Goal: Book appointment/travel/reservation

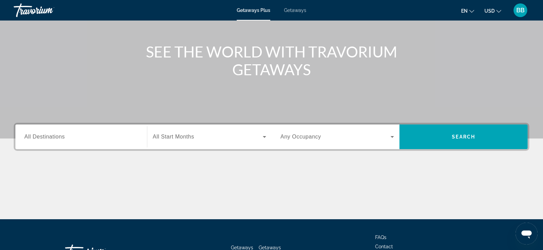
scroll to position [103, 0]
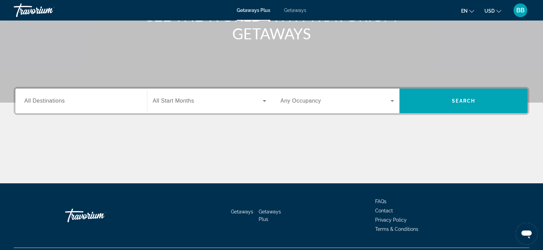
click at [51, 101] on span "All Destinations" at bounding box center [44, 101] width 40 height 6
click at [51, 101] on input "Destination All Destinations" at bounding box center [81, 101] width 114 height 8
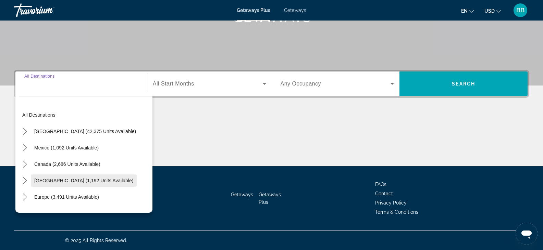
click at [68, 181] on span "[GEOGRAPHIC_DATA] (1,192 units available)" at bounding box center [83, 180] width 99 height 5
type input "**********"
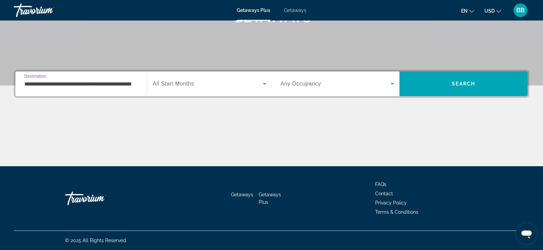
click at [171, 83] on span "All Start Months" at bounding box center [173, 84] width 41 height 6
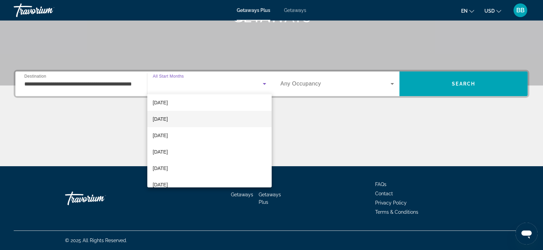
scroll to position [34, 0]
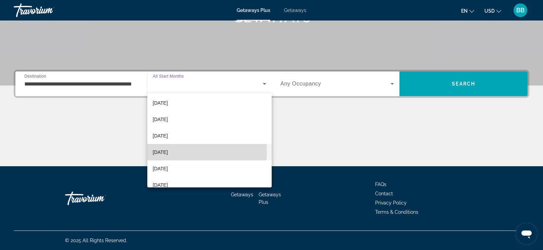
click at [165, 152] on span "[DATE]" at bounding box center [160, 152] width 15 height 8
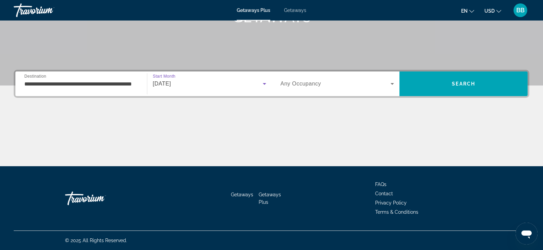
click at [392, 83] on icon "Search widget" at bounding box center [392, 84] width 3 height 2
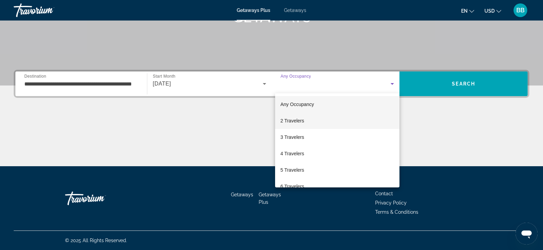
click at [304, 122] on mat-option "2 Travelers" at bounding box center [337, 121] width 125 height 16
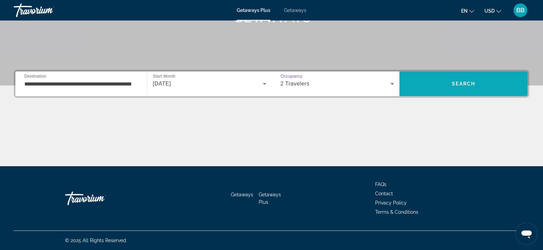
click at [462, 88] on span "Search" at bounding box center [463, 84] width 128 height 16
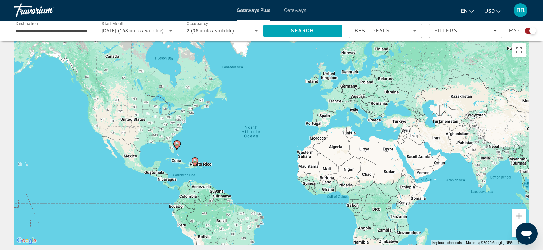
click at [177, 118] on div "To activate drag with keyboard, press Alt + Enter. Once in keyboard drag state,…" at bounding box center [272, 143] width 516 height 206
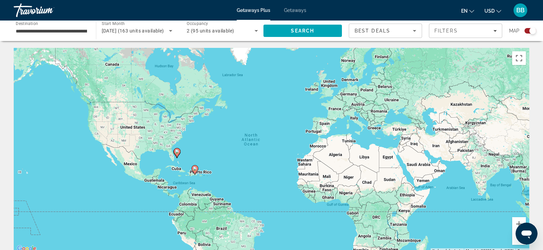
click at [176, 152] on image "Main content" at bounding box center [177, 152] width 4 height 4
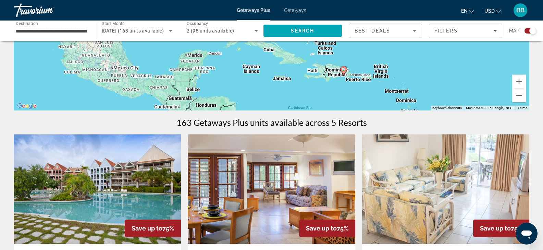
scroll to position [34, 0]
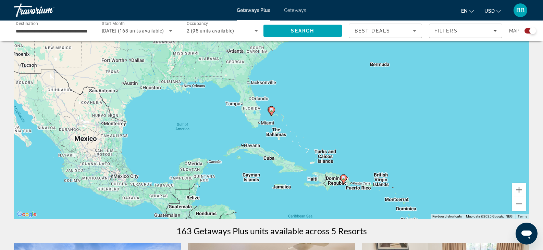
click at [344, 179] on image "Main content" at bounding box center [344, 178] width 4 height 4
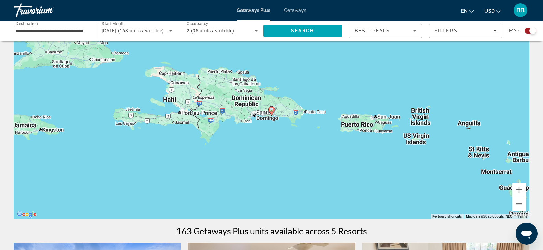
click at [272, 110] on image "Main content" at bounding box center [272, 110] width 4 height 4
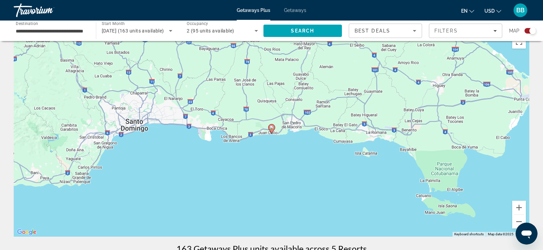
scroll to position [0, 0]
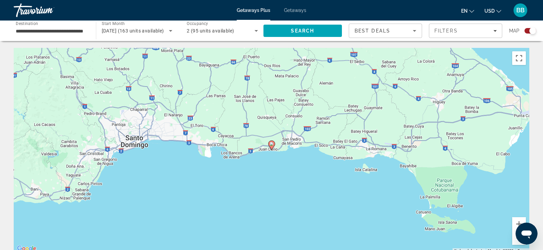
click at [286, 194] on div "To navigate, press the arrow keys. To activate drag with keyboard, press Alt + …" at bounding box center [272, 151] width 516 height 206
click at [517, 243] on button "Zoom out" at bounding box center [519, 239] width 14 height 14
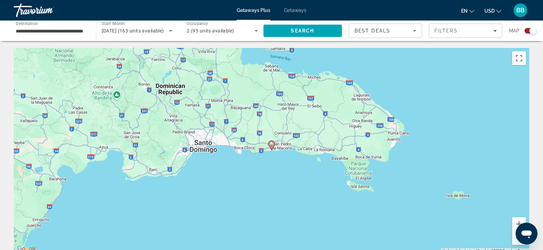
click at [516, 242] on button "Zoom out" at bounding box center [519, 239] width 14 height 14
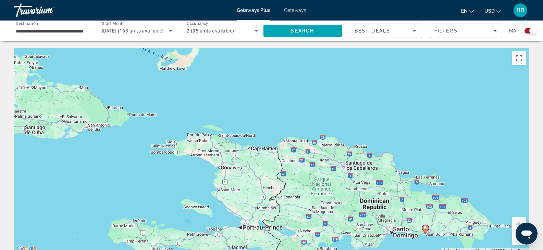
drag, startPoint x: 49, startPoint y: 95, endPoint x: 211, endPoint y: 166, distance: 176.5
click at [205, 179] on div "To activate drag with keyboard, press Alt + Enter. Once in keyboard drag state,…" at bounding box center [272, 151] width 516 height 206
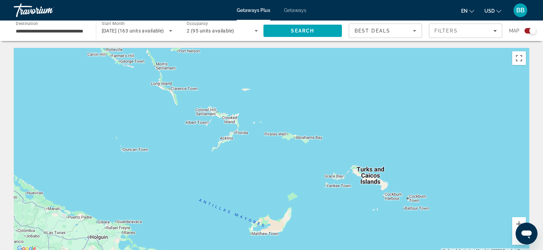
drag, startPoint x: 255, startPoint y: 94, endPoint x: 358, endPoint y: 229, distance: 170.1
click at [358, 230] on div "To activate drag with keyboard, press Alt + Enter. Once in keyboard drag state,…" at bounding box center [272, 151] width 516 height 206
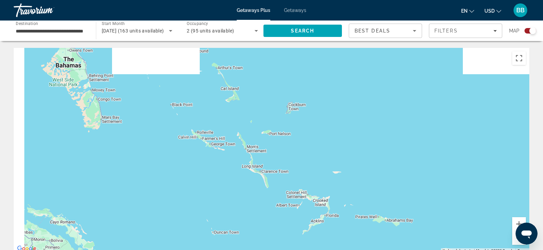
drag, startPoint x: 101, startPoint y: 152, endPoint x: 206, endPoint y: 267, distance: 155.7
click at [206, 250] on html "**********" at bounding box center [271, 125] width 543 height 250
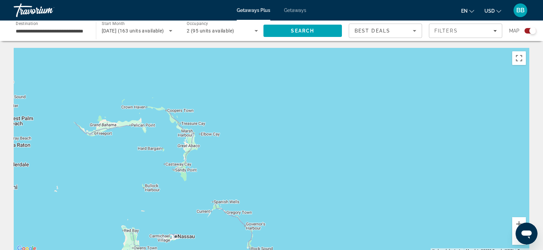
drag, startPoint x: 163, startPoint y: 68, endPoint x: 168, endPoint y: 222, distance: 153.6
click at [209, 250] on html "**********" at bounding box center [271, 125] width 543 height 250
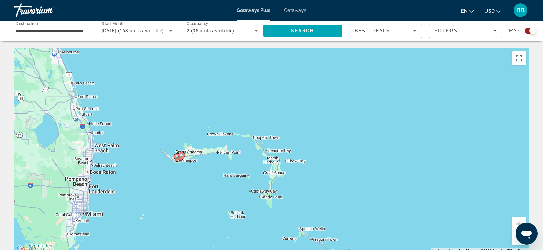
drag, startPoint x: 42, startPoint y: 130, endPoint x: 129, endPoint y: 162, distance: 91.9
click at [129, 162] on div "To activate drag with keyboard, press Alt + Enter. Once in keyboard drag state,…" at bounding box center [272, 151] width 516 height 206
click at [181, 156] on image "Main content" at bounding box center [182, 155] width 4 height 4
type input "**********"
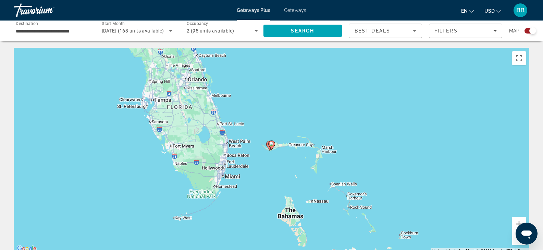
click at [294, 167] on div "To navigate, press the arrow keys. To activate drag with keyboard, press Alt + …" at bounding box center [272, 151] width 516 height 206
click at [284, 125] on div "To activate drag with keyboard, press Alt + Enter. Once in keyboard drag state,…" at bounding box center [272, 151] width 516 height 206
click at [514, 224] on button "Zoom in" at bounding box center [519, 225] width 14 height 14
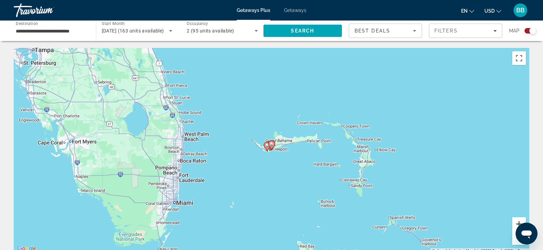
click at [514, 224] on button "Zoom in" at bounding box center [519, 225] width 14 height 14
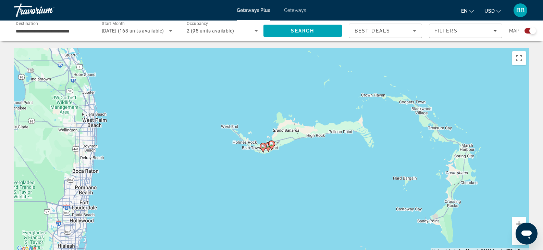
click at [513, 224] on button "Zoom in" at bounding box center [519, 225] width 14 height 14
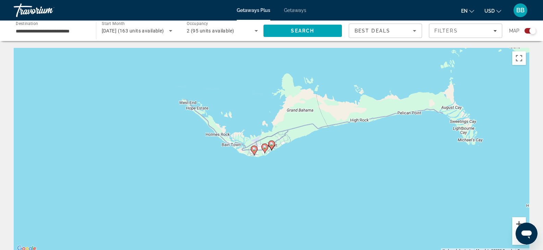
click at [513, 223] on button "Zoom in" at bounding box center [519, 225] width 14 height 14
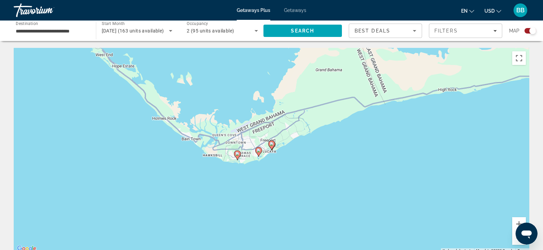
click at [237, 155] on image "Main content" at bounding box center [237, 154] width 4 height 4
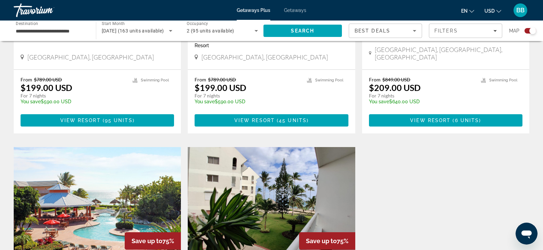
scroll to position [343, 0]
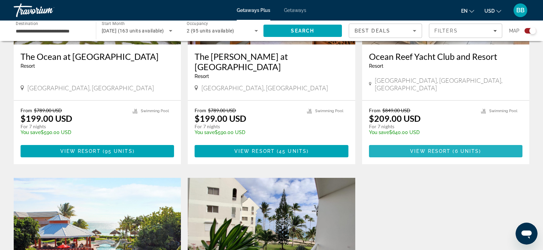
click at [446, 149] on span "View Resort" at bounding box center [430, 151] width 40 height 5
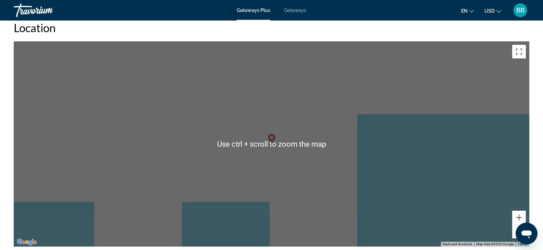
scroll to position [959, 0]
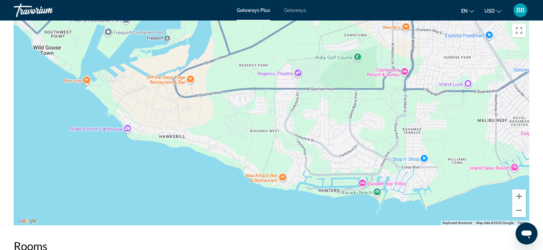
drag, startPoint x: 145, startPoint y: 119, endPoint x: 416, endPoint y: 147, distance: 272.5
click at [416, 147] on div "To activate drag with keyboard, press Alt + Enter. Once in keyboard drag state,…" at bounding box center [272, 123] width 516 height 206
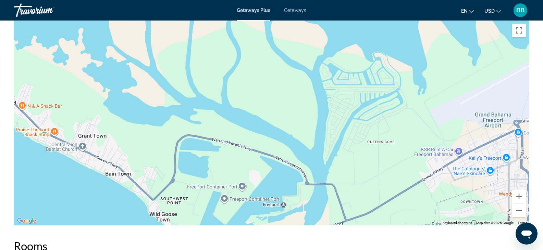
drag, startPoint x: 139, startPoint y: 87, endPoint x: 256, endPoint y: 254, distance: 203.9
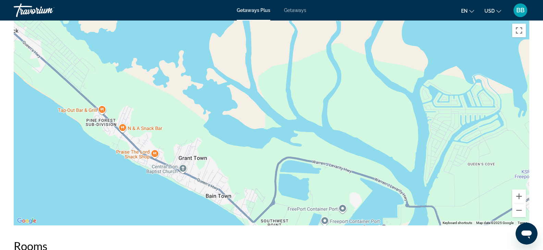
drag, startPoint x: 66, startPoint y: 115, endPoint x: 167, endPoint y: 137, distance: 103.2
click at [167, 137] on div "Main content" at bounding box center [272, 123] width 516 height 206
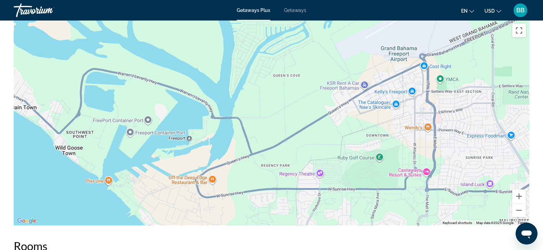
drag, startPoint x: 288, startPoint y: 172, endPoint x: 92, endPoint y: 83, distance: 215.4
click at [92, 83] on div "Main content" at bounding box center [272, 123] width 516 height 206
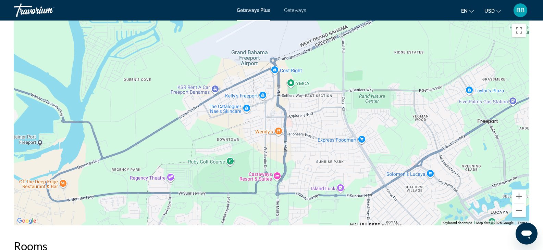
drag, startPoint x: 317, startPoint y: 148, endPoint x: 167, endPoint y: 152, distance: 150.1
click at [167, 152] on div "To activate drag with keyboard, press Alt + Enter. Once in keyboard drag state,…" at bounding box center [272, 123] width 516 height 206
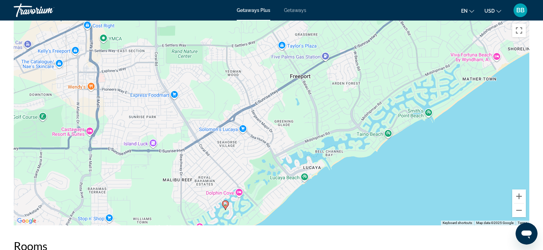
drag, startPoint x: 375, startPoint y: 154, endPoint x: 187, endPoint y: 109, distance: 193.4
click at [187, 109] on div "To activate drag with keyboard, press Alt + Enter. Once in keyboard drag state,…" at bounding box center [272, 123] width 516 height 206
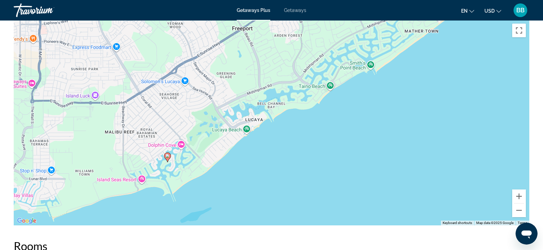
drag, startPoint x: 265, startPoint y: 163, endPoint x: 207, endPoint y: 117, distance: 74.1
click at [207, 117] on div "To activate drag with keyboard, press Alt + Enter. Once in keyboard drag state,…" at bounding box center [272, 123] width 516 height 206
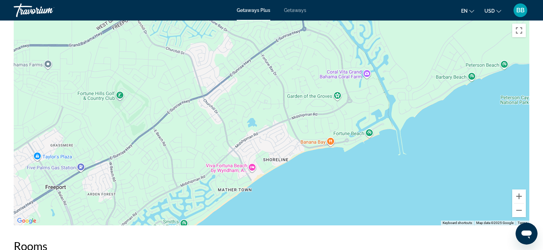
drag, startPoint x: 296, startPoint y: 59, endPoint x: 108, endPoint y: 217, distance: 245.1
click at [108, 217] on div "To activate drag with keyboard, press Alt + Enter. Once in keyboard drag state,…" at bounding box center [272, 123] width 516 height 206
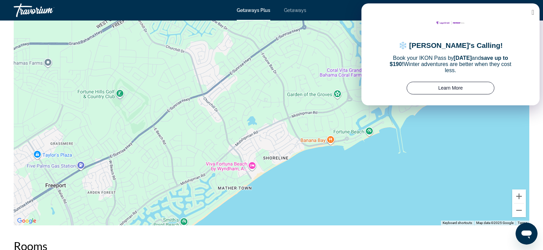
click at [532, 12] on icon at bounding box center [533, 12] width 2 height 7
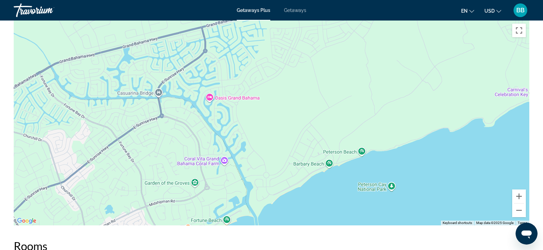
drag, startPoint x: 445, startPoint y: 60, endPoint x: 307, endPoint y: 147, distance: 163.5
click at [304, 148] on div "Main content" at bounding box center [272, 123] width 516 height 206
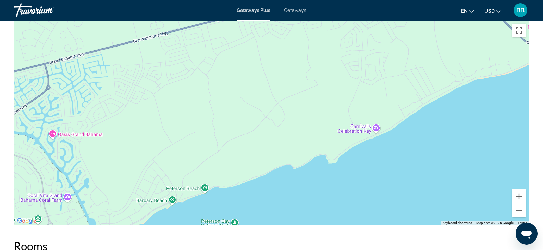
drag, startPoint x: 344, startPoint y: 83, endPoint x: 195, endPoint y: 118, distance: 153.4
click at [195, 118] on div "Main content" at bounding box center [272, 123] width 516 height 206
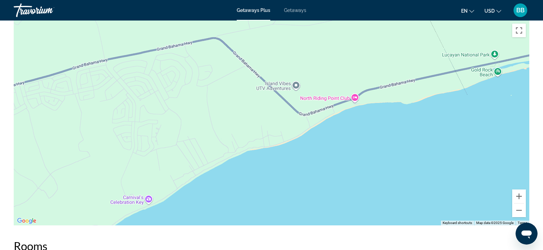
drag, startPoint x: 398, startPoint y: 81, endPoint x: 190, endPoint y: 149, distance: 218.4
click at [190, 149] on div "Main content" at bounding box center [272, 123] width 516 height 206
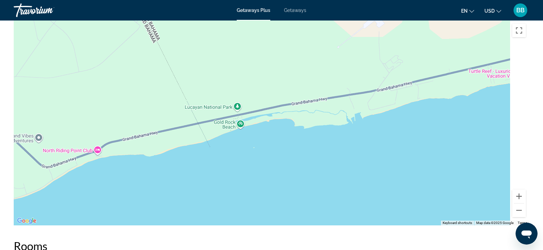
drag, startPoint x: 258, startPoint y: 112, endPoint x: 0, endPoint y: 162, distance: 263.2
click at [0, 163] on div "Overview Type Resort All-Inclusive No All-Inclusive Address P.O. Box F-[GEOGRAP…" at bounding box center [271, 228] width 543 height 1854
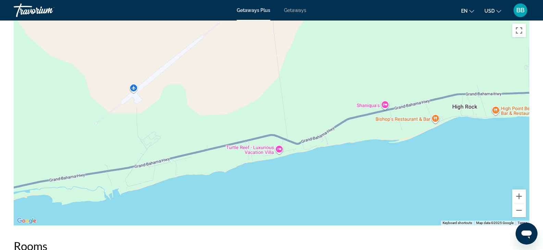
drag, startPoint x: 404, startPoint y: 41, endPoint x: 155, endPoint y: 121, distance: 262.0
click at [156, 121] on div "Main content" at bounding box center [272, 123] width 516 height 206
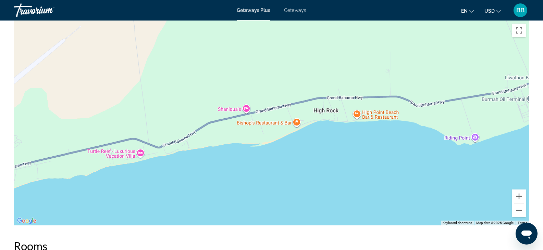
drag, startPoint x: 414, startPoint y: 69, endPoint x: 283, endPoint y: 73, distance: 131.3
click at [283, 73] on div "Main content" at bounding box center [272, 123] width 516 height 206
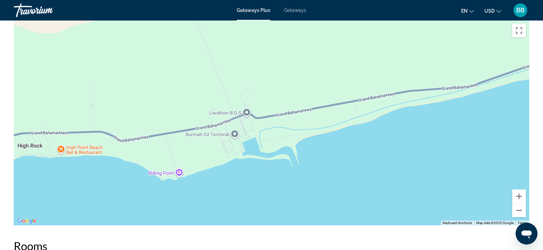
drag, startPoint x: 412, startPoint y: 63, endPoint x: 114, endPoint y: 97, distance: 300.0
click at [114, 98] on div "Main content" at bounding box center [272, 123] width 516 height 206
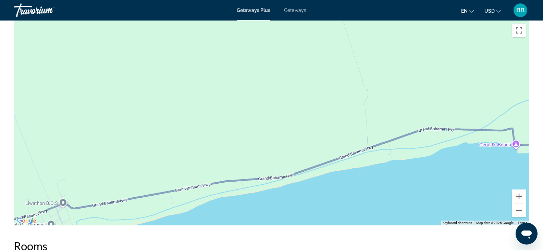
drag, startPoint x: 428, startPoint y: 64, endPoint x: 253, endPoint y: 150, distance: 194.8
click at [253, 153] on div "Main content" at bounding box center [272, 123] width 516 height 206
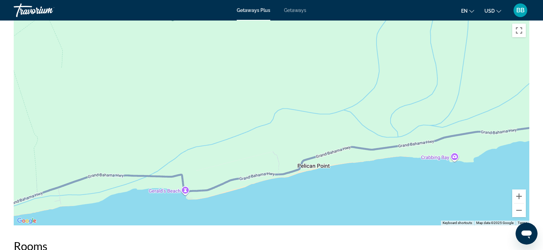
drag, startPoint x: 441, startPoint y: 83, endPoint x: 95, endPoint y: 132, distance: 350.2
click at [97, 132] on div "Main content" at bounding box center [272, 123] width 516 height 206
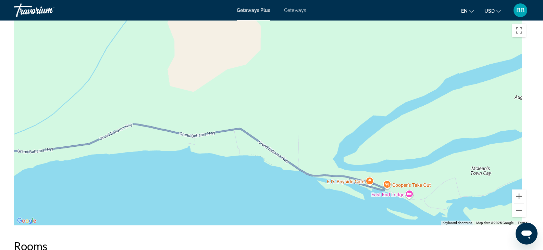
drag, startPoint x: 465, startPoint y: 77, endPoint x: 32, endPoint y: 91, distance: 432.9
click at [34, 93] on div "Main content" at bounding box center [272, 123] width 516 height 206
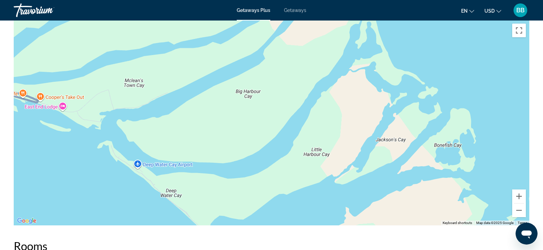
drag, startPoint x: 471, startPoint y: 98, endPoint x: 139, endPoint y: 16, distance: 342.4
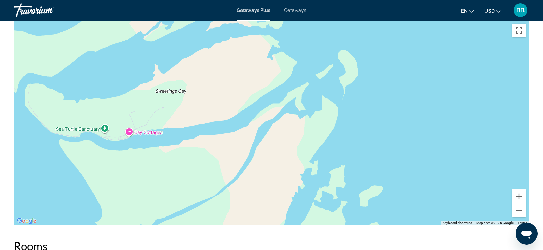
drag, startPoint x: 344, startPoint y: 102, endPoint x: 152, endPoint y: -41, distance: 239.4
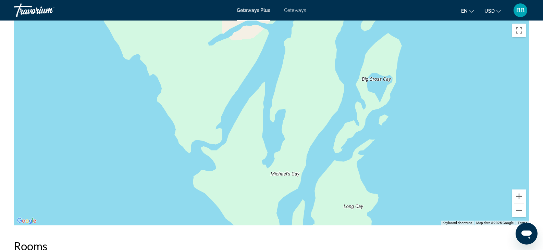
drag, startPoint x: 174, startPoint y: 180, endPoint x: 174, endPoint y: -22, distance: 202.1
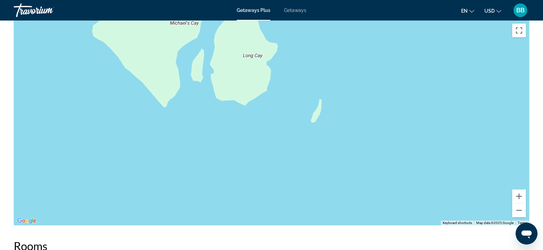
drag, startPoint x: 301, startPoint y: 129, endPoint x: 200, endPoint y: -24, distance: 183.2
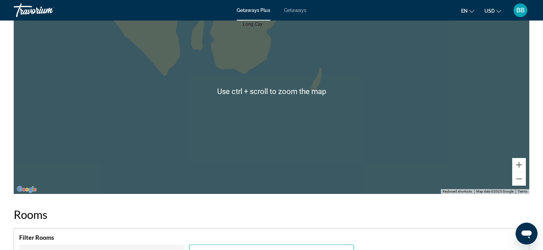
scroll to position [994, 0]
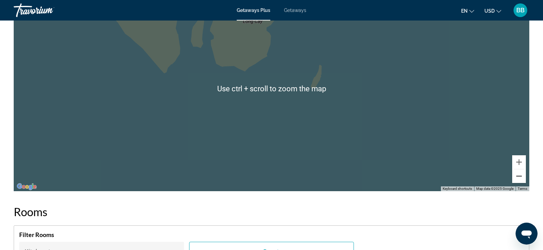
click at [519, 175] on button "Zoom out" at bounding box center [519, 177] width 14 height 14
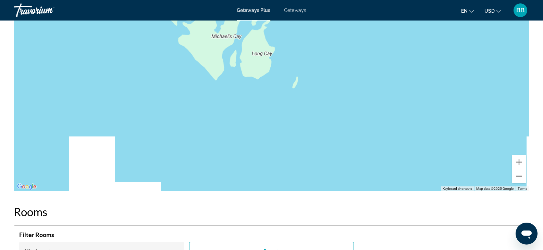
click at [519, 175] on button "Zoom out" at bounding box center [519, 177] width 14 height 14
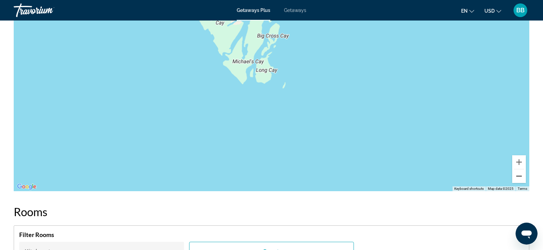
click at [519, 175] on button "Zoom out" at bounding box center [519, 177] width 14 height 14
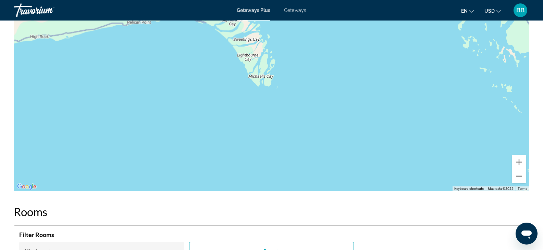
click at [519, 174] on button "Zoom out" at bounding box center [519, 177] width 14 height 14
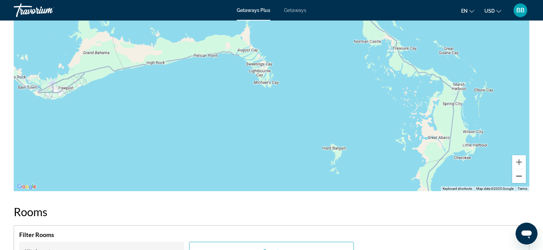
click at [520, 174] on button "Zoom out" at bounding box center [519, 177] width 14 height 14
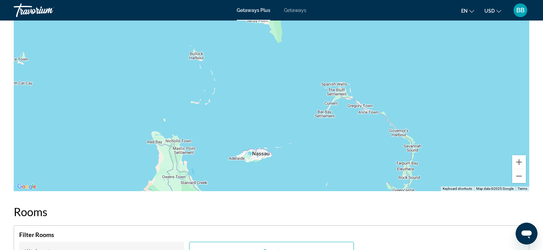
drag, startPoint x: 433, startPoint y: 143, endPoint x: 365, endPoint y: 1, distance: 157.7
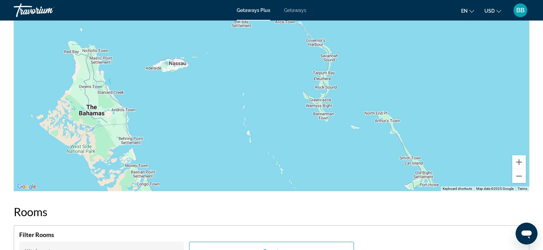
drag, startPoint x: 455, startPoint y: 101, endPoint x: 371, endPoint y: 9, distance: 124.7
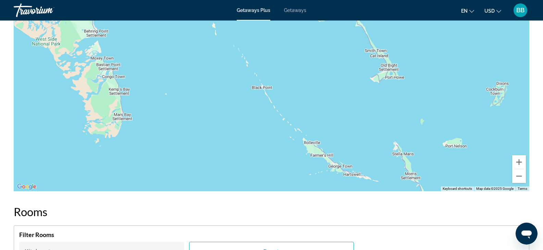
drag, startPoint x: 442, startPoint y: 94, endPoint x: 405, endPoint y: -15, distance: 115.3
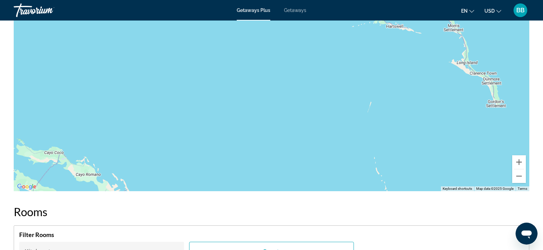
drag, startPoint x: 186, startPoint y: 157, endPoint x: 230, endPoint y: 1, distance: 161.2
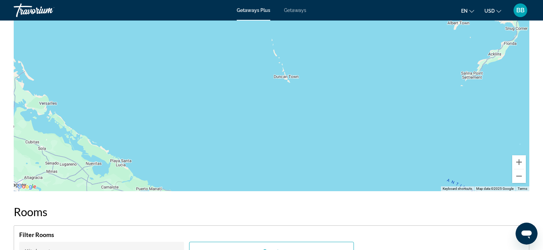
drag, startPoint x: 350, startPoint y: 119, endPoint x: 269, endPoint y: 9, distance: 136.4
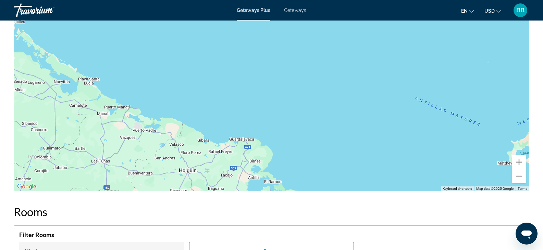
drag, startPoint x: 354, startPoint y: 111, endPoint x: 322, endPoint y: 28, distance: 88.7
click at [322, 28] on div "Main content" at bounding box center [272, 89] width 516 height 206
click at [519, 177] on button "Zoom out" at bounding box center [519, 177] width 14 height 14
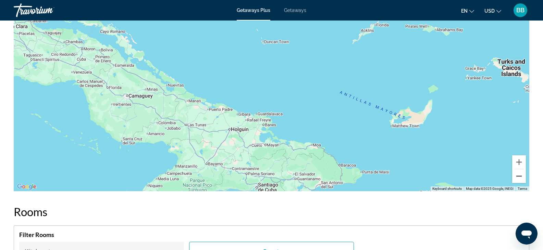
click at [517, 178] on button "Zoom out" at bounding box center [519, 177] width 14 height 14
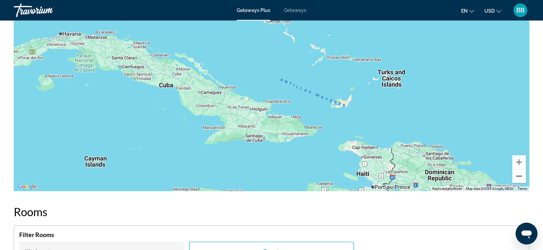
click at [517, 177] on button "Zoom out" at bounding box center [519, 177] width 14 height 14
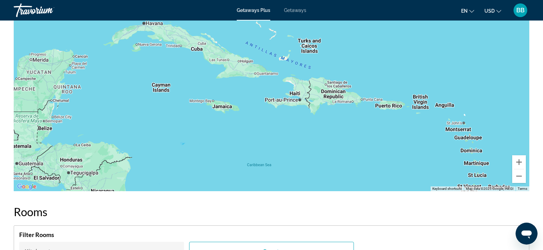
drag, startPoint x: 144, startPoint y: 104, endPoint x: 122, endPoint y: 66, distance: 43.4
click at [122, 66] on div "To activate drag with keyboard, press Alt + Enter. Once in keyboard drag state,…" at bounding box center [272, 89] width 516 height 206
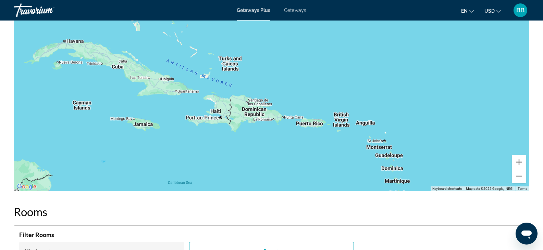
drag, startPoint x: 359, startPoint y: 150, endPoint x: 280, endPoint y: 168, distance: 80.6
click at [280, 168] on div "To activate drag with keyboard, press Alt + Enter. Once in keyboard drag state,…" at bounding box center [272, 89] width 516 height 206
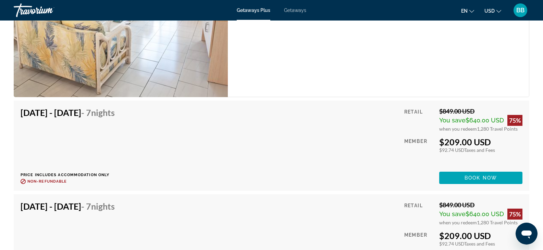
scroll to position [1776, 0]
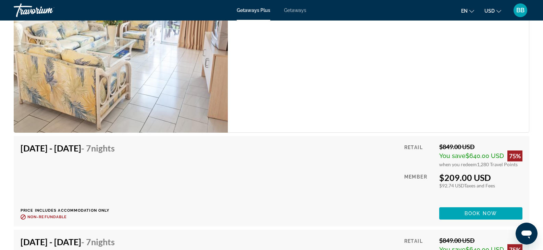
click at [295, 10] on span "Getaways" at bounding box center [295, 10] width 22 height 5
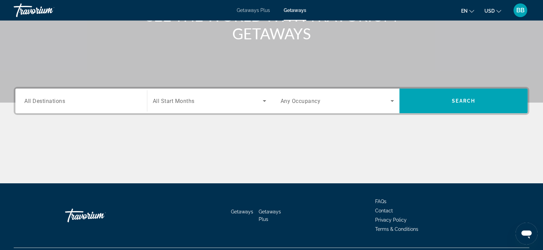
click at [47, 104] on span "All Destinations" at bounding box center [44, 101] width 41 height 7
click at [47, 104] on input "Destination All Destinations" at bounding box center [81, 101] width 114 height 8
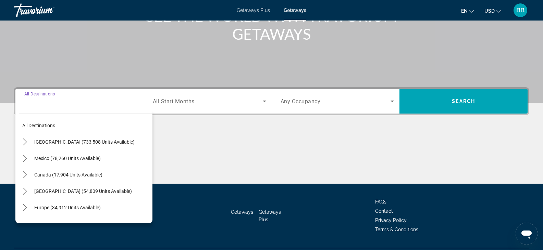
scroll to position [103, 0]
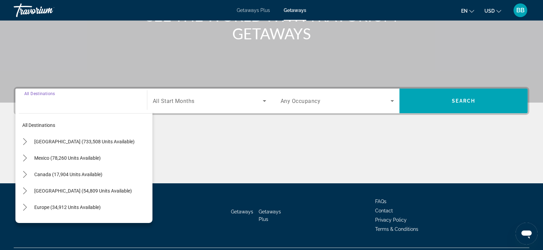
click at [53, 102] on input "Destination All Destinations" at bounding box center [81, 101] width 114 height 8
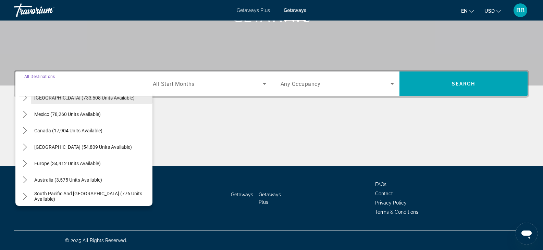
scroll to position [34, 0]
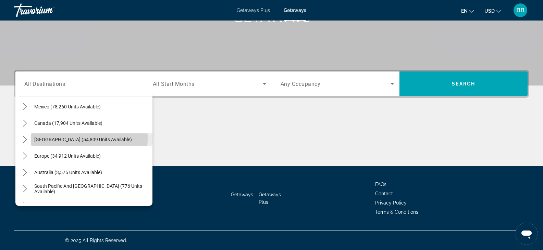
click at [65, 138] on span "[GEOGRAPHIC_DATA] (54,809 units available)" at bounding box center [83, 139] width 98 height 5
type input "**********"
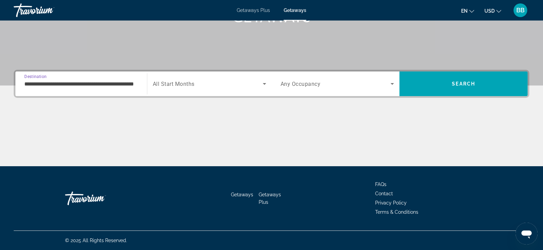
click at [196, 83] on span "Search widget" at bounding box center [208, 84] width 110 height 8
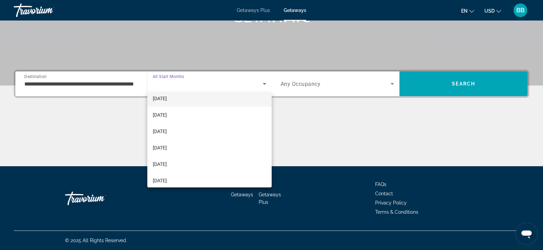
scroll to position [69, 0]
click at [162, 100] on span "[DATE]" at bounding box center [160, 102] width 14 height 8
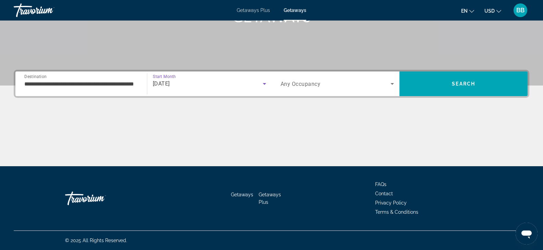
click at [264, 83] on icon "Search widget" at bounding box center [264, 84] width 8 height 8
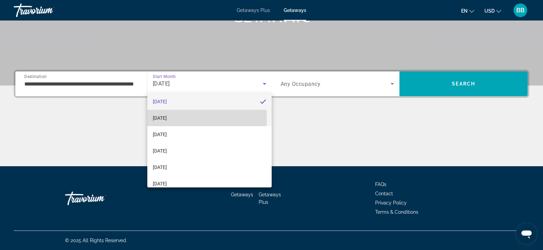
click at [167, 120] on span "[DATE]" at bounding box center [160, 118] width 14 height 8
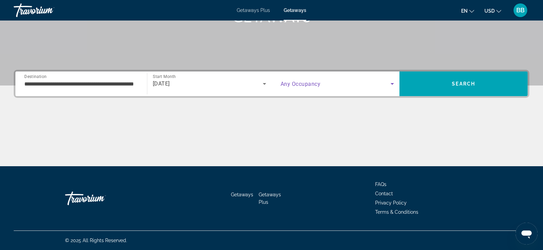
click at [391, 83] on icon "Search widget" at bounding box center [392, 84] width 8 height 8
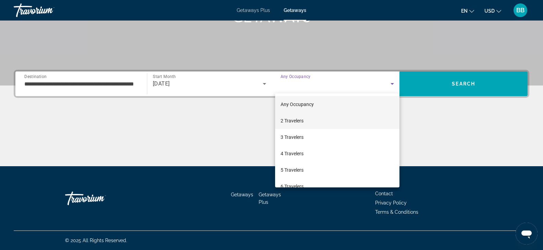
click at [326, 123] on mat-option "2 Travelers" at bounding box center [337, 121] width 125 height 16
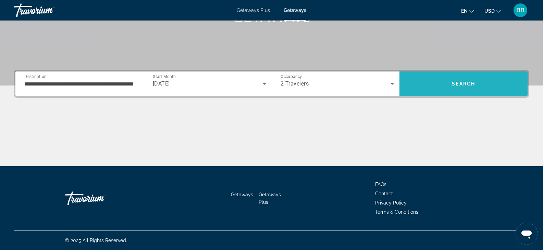
click at [461, 83] on span "Search" at bounding box center [463, 83] width 23 height 5
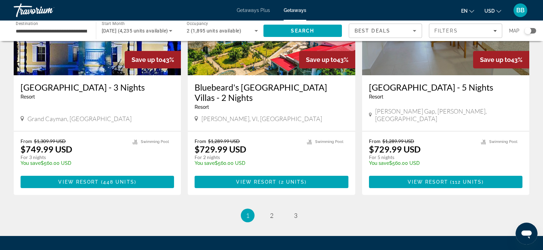
scroll to position [889, 0]
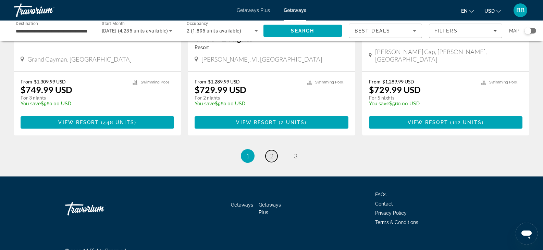
click at [272, 152] on span "2" at bounding box center [271, 156] width 3 height 8
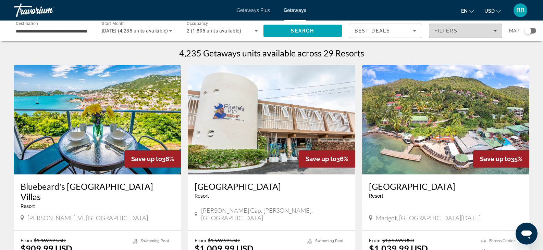
click at [495, 30] on icon "Filters" at bounding box center [494, 30] width 3 height 3
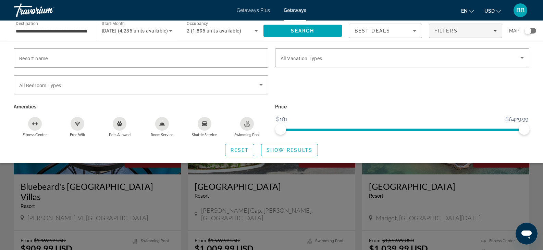
click at [533, 28] on div "Search widget" at bounding box center [531, 30] width 12 height 5
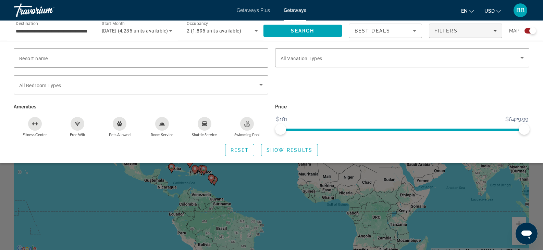
drag, startPoint x: 269, startPoint y: 248, endPoint x: 274, endPoint y: 217, distance: 31.3
click at [269, 211] on div "Search widget" at bounding box center [271, 177] width 543 height 148
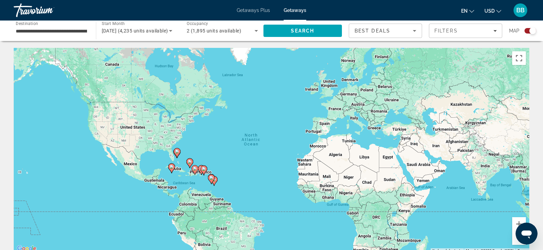
click at [183, 175] on div "To activate drag with keyboard, press Alt + Enter. Once in keyboard drag state,…" at bounding box center [272, 151] width 516 height 206
click at [519, 221] on button "Zoom in" at bounding box center [519, 225] width 14 height 14
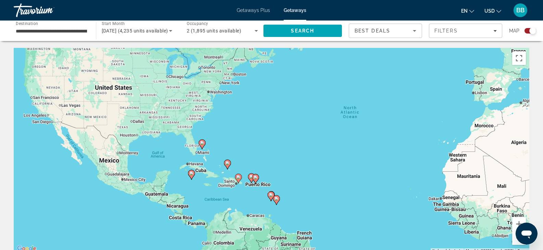
drag, startPoint x: 140, startPoint y: 178, endPoint x: 263, endPoint y: 161, distance: 123.5
click at [262, 161] on div "To activate drag with keyboard, press Alt + Enter. Once in keyboard drag state,…" at bounding box center [272, 151] width 516 height 206
click at [517, 223] on button "Zoom in" at bounding box center [519, 225] width 14 height 14
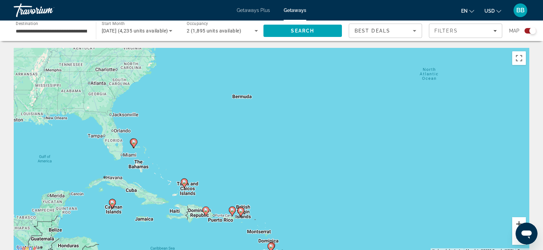
click at [516, 222] on button "Zoom in" at bounding box center [519, 225] width 14 height 14
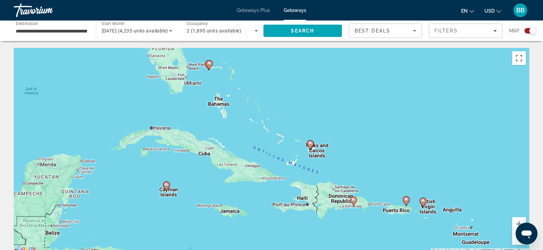
drag, startPoint x: 40, startPoint y: 183, endPoint x: 256, endPoint y: 106, distance: 228.6
click at [256, 106] on div "To activate drag with keyboard, press Alt + Enter. Once in keyboard drag state,…" at bounding box center [272, 151] width 516 height 206
click at [312, 144] on image "Main content" at bounding box center [311, 144] width 4 height 4
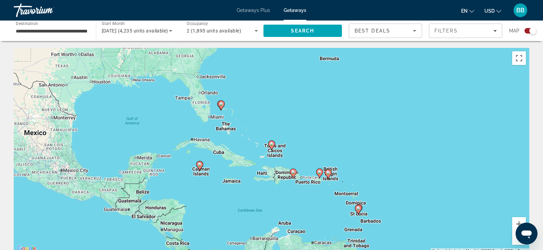
click at [195, 163] on div "To navigate, press the arrow keys. To activate drag with keyboard, press Alt + …" at bounding box center [272, 151] width 516 height 206
click at [518, 221] on button "Zoom in" at bounding box center [519, 225] width 14 height 14
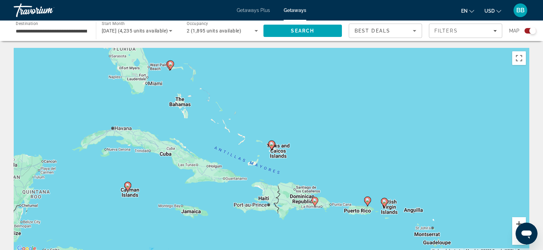
click at [517, 221] on button "Zoom in" at bounding box center [519, 225] width 14 height 14
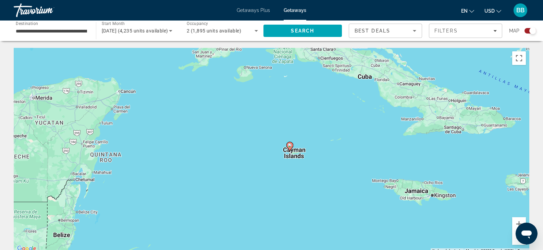
drag, startPoint x: 98, startPoint y: 199, endPoint x: 396, endPoint y: 121, distance: 308.6
click at [396, 121] on div "To activate drag with keyboard, press Alt + Enter. Once in keyboard drag state,…" at bounding box center [272, 151] width 516 height 206
click at [517, 222] on button "Zoom in" at bounding box center [519, 225] width 14 height 14
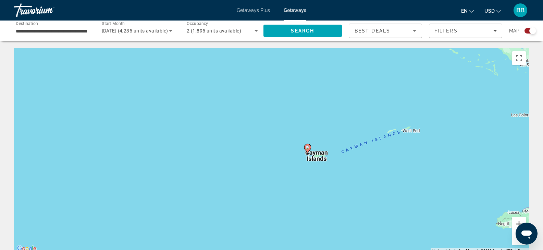
click at [517, 222] on button "Zoom in" at bounding box center [519, 225] width 14 height 14
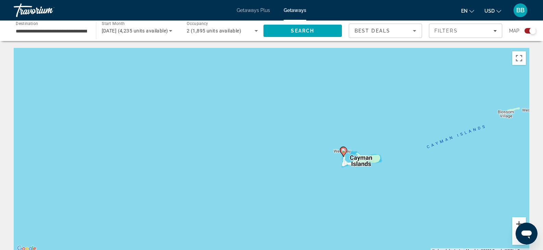
click at [515, 222] on button "Zoom in" at bounding box center [519, 225] width 14 height 14
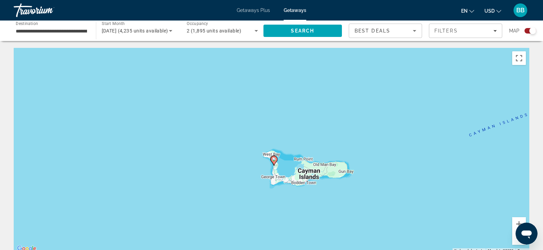
drag, startPoint x: 465, startPoint y: 206, endPoint x: 323, endPoint y: 208, distance: 141.9
click at [323, 208] on div "To activate drag with keyboard, press Alt + Enter. Once in keyboard drag state,…" at bounding box center [272, 151] width 516 height 206
click at [516, 222] on button "Zoom in" at bounding box center [519, 225] width 14 height 14
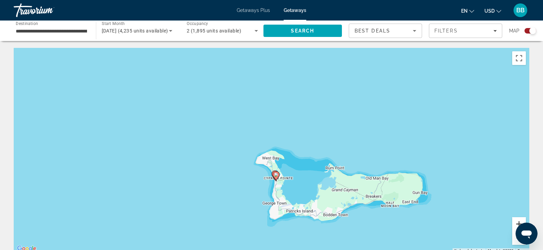
click at [518, 223] on button "Zoom in" at bounding box center [519, 225] width 14 height 14
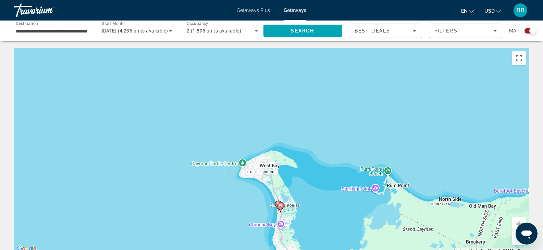
click at [518, 224] on button "Zoom in" at bounding box center [519, 225] width 14 height 14
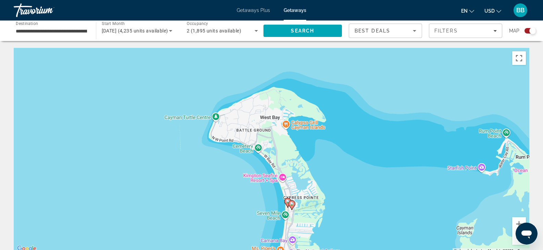
drag, startPoint x: 352, startPoint y: 213, endPoint x: 355, endPoint y: 161, distance: 52.2
click at [355, 161] on div "To activate drag with keyboard, press Alt + Enter. Once in keyboard drag state,…" at bounding box center [272, 151] width 516 height 206
click at [517, 223] on button "Zoom in" at bounding box center [519, 225] width 14 height 14
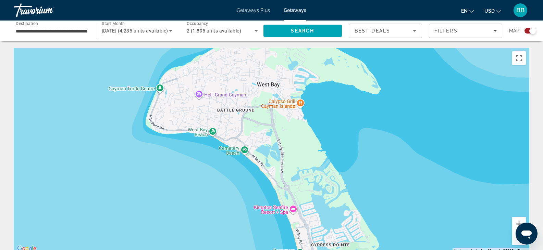
click at [517, 222] on button "Zoom in" at bounding box center [519, 225] width 14 height 14
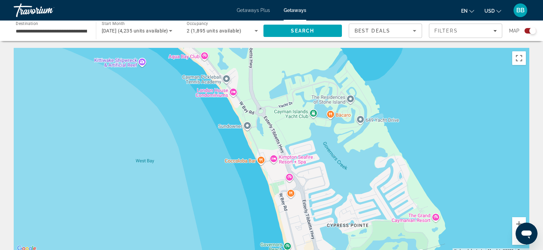
drag, startPoint x: 319, startPoint y: 188, endPoint x: 278, endPoint y: 72, distance: 122.4
click at [278, 72] on div "To activate drag with keyboard, press Alt + Enter. Once in keyboard drag state,…" at bounding box center [272, 151] width 516 height 206
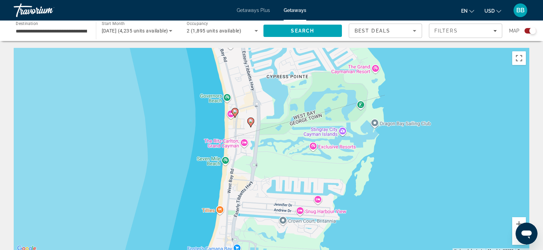
drag, startPoint x: 325, startPoint y: 213, endPoint x: 265, endPoint y: 62, distance: 162.4
click at [265, 62] on div "To activate drag with keyboard, press Alt + Enter. Once in keyboard drag state,…" at bounding box center [272, 151] width 516 height 206
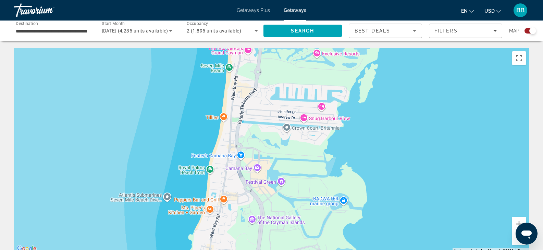
drag, startPoint x: 273, startPoint y: 163, endPoint x: 277, endPoint y: 69, distance: 94.3
click at [277, 69] on div "To activate drag with keyboard, press Alt + Enter. Once in keyboard drag state,…" at bounding box center [272, 151] width 516 height 206
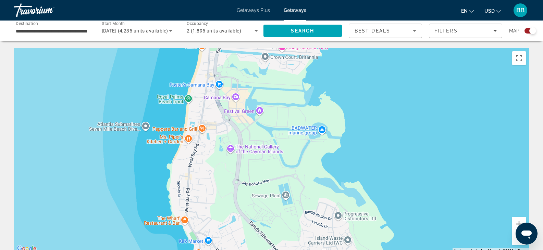
drag, startPoint x: 268, startPoint y: 164, endPoint x: 246, endPoint y: 93, distance: 75.0
click at [246, 93] on div "To activate drag with keyboard, press Alt + Enter. Once in keyboard drag state,…" at bounding box center [272, 151] width 516 height 206
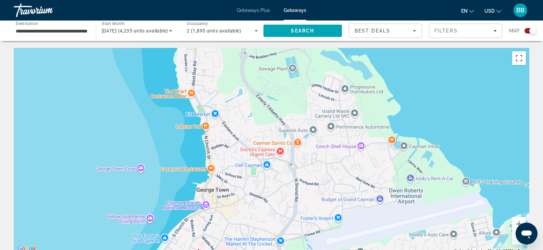
drag, startPoint x: 220, startPoint y: 199, endPoint x: 227, endPoint y: 71, distance: 128.7
click at [227, 71] on div "To activate drag with keyboard, press Alt + Enter. Once in keyboard drag state,…" at bounding box center [272, 151] width 516 height 206
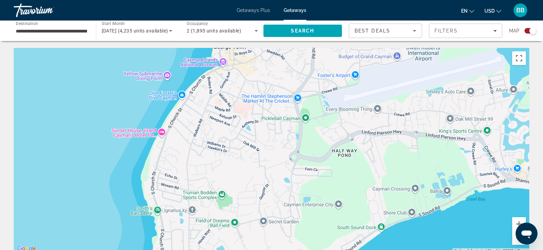
drag, startPoint x: 236, startPoint y: 214, endPoint x: 254, endPoint y: 71, distance: 143.9
click at [254, 71] on div "To activate drag with keyboard, press Alt + Enter. Once in keyboard drag state,…" at bounding box center [272, 151] width 516 height 206
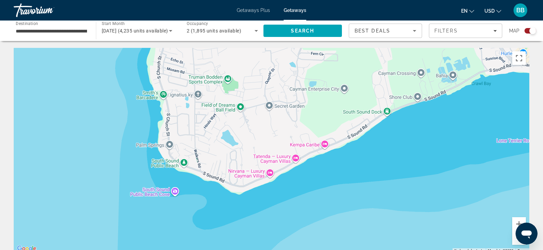
drag, startPoint x: 239, startPoint y: 176, endPoint x: 245, endPoint y: 55, distance: 121.1
click at [245, 55] on div "To activate drag with keyboard, press Alt + Enter. Once in keyboard drag state,…" at bounding box center [272, 151] width 516 height 206
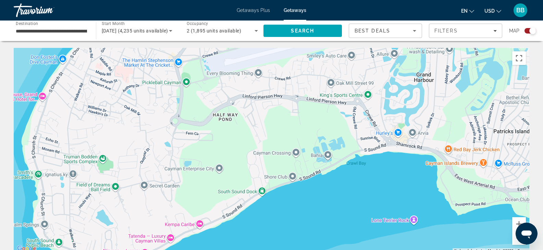
drag, startPoint x: 337, startPoint y: 109, endPoint x: 223, endPoint y: 175, distance: 132.0
click at [216, 183] on div "To activate drag with keyboard, press Alt + Enter. Once in keyboard drag state,…" at bounding box center [272, 151] width 516 height 206
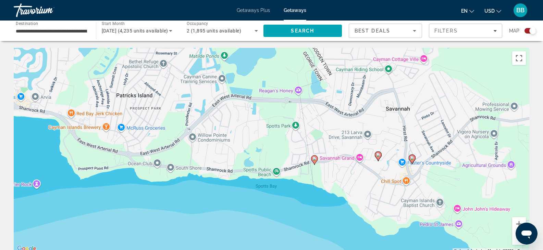
drag, startPoint x: 489, startPoint y: 104, endPoint x: 102, endPoint y: 84, distance: 387.0
click at [102, 84] on div "To activate drag with keyboard, press Alt + Enter. Once in keyboard drag state,…" at bounding box center [272, 151] width 516 height 206
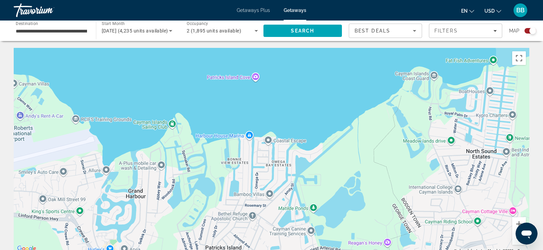
drag, startPoint x: 118, startPoint y: 87, endPoint x: 208, endPoint y: 240, distance: 177.2
click at [208, 240] on div "To activate drag with keyboard, press Alt + Enter. Once in keyboard drag state,…" at bounding box center [272, 151] width 516 height 206
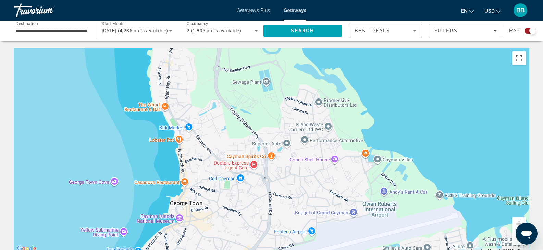
drag, startPoint x: 71, startPoint y: 101, endPoint x: 463, endPoint y: 185, distance: 400.1
click at [469, 185] on div "To activate drag with keyboard, press Alt + Enter. Once in keyboard drag state,…" at bounding box center [272, 151] width 516 height 206
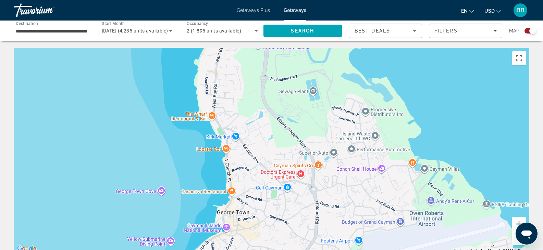
click at [517, 239] on button "Zoom out" at bounding box center [519, 239] width 14 height 14
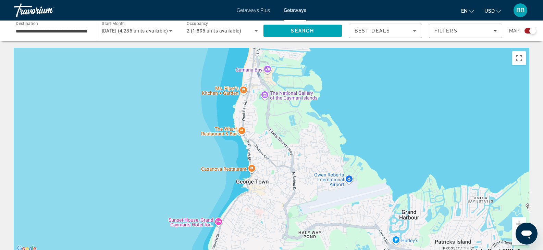
click at [516, 241] on button "Zoom out" at bounding box center [519, 239] width 14 height 14
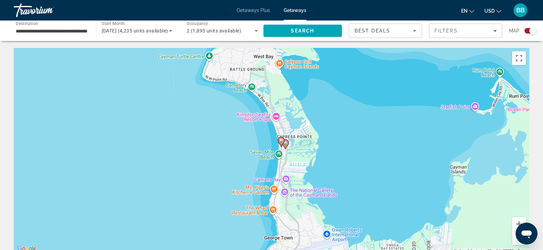
drag, startPoint x: 326, startPoint y: 70, endPoint x: 312, endPoint y: 143, distance: 74.2
click at [343, 144] on div "To activate drag with keyboard, press Alt + Enter. Once in keyboard drag state,…" at bounding box center [272, 151] width 516 height 206
click at [281, 141] on image "Main content" at bounding box center [282, 141] width 4 height 4
type input "**********"
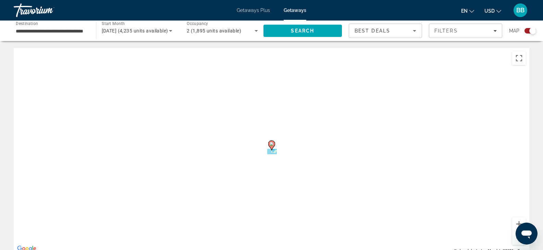
click at [281, 141] on div "To activate drag with keyboard, press Alt + Enter. Once in keyboard drag state,…" at bounding box center [272, 151] width 516 height 206
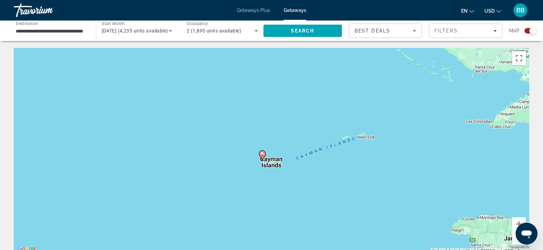
click at [262, 154] on image "Main content" at bounding box center [262, 154] width 4 height 4
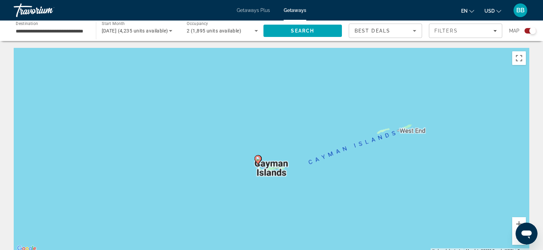
click at [262, 154] on div "To navigate, press the arrow keys. To activate drag with keyboard, press Alt + …" at bounding box center [272, 151] width 516 height 206
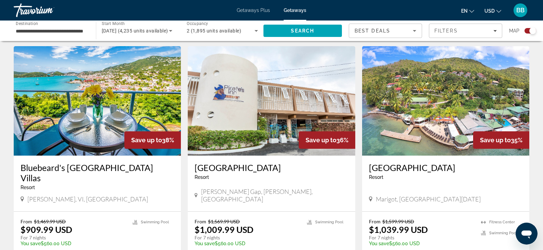
scroll to position [240, 0]
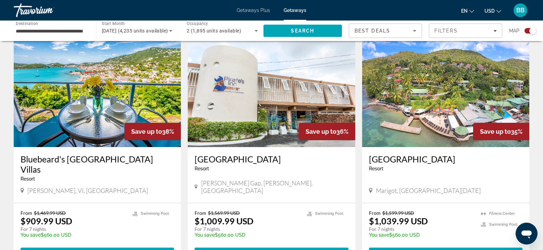
click at [99, 110] on img "Main content" at bounding box center [97, 93] width 167 height 110
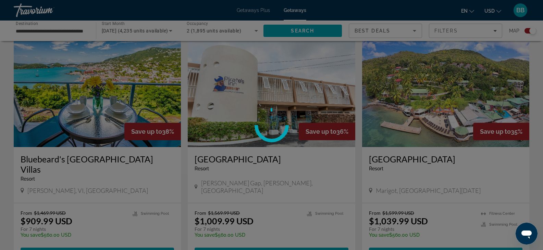
click at [99, 110] on div at bounding box center [271, 125] width 543 height 250
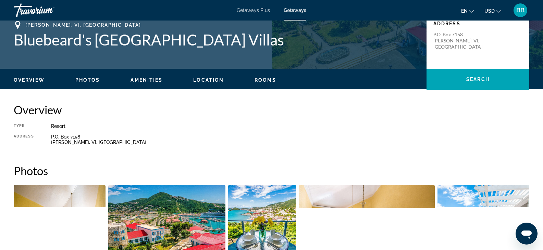
scroll to position [171, 0]
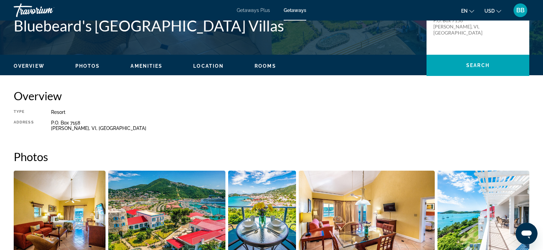
click at [207, 65] on span "Location" at bounding box center [208, 65] width 30 height 5
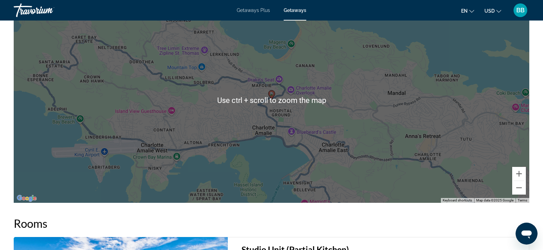
scroll to position [882, 0]
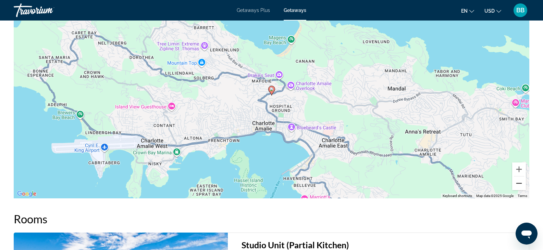
click at [518, 182] on button "Zoom out" at bounding box center [519, 184] width 14 height 14
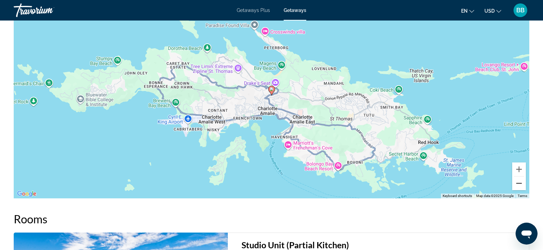
click at [518, 181] on button "Zoom out" at bounding box center [519, 184] width 14 height 14
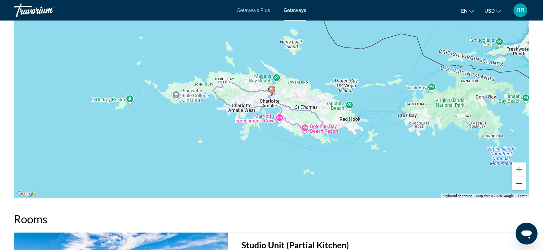
click at [518, 184] on button "Zoom out" at bounding box center [519, 184] width 14 height 14
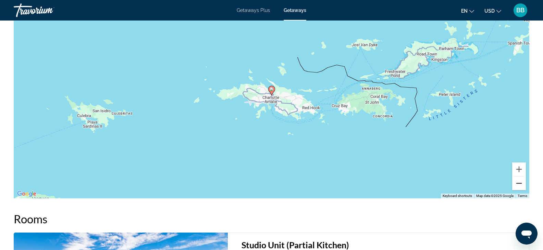
click at [518, 184] on button "Zoom out" at bounding box center [519, 184] width 14 height 14
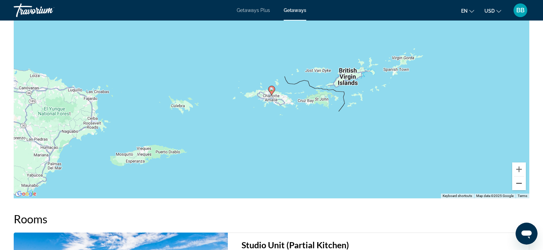
click at [516, 184] on button "Zoom out" at bounding box center [519, 184] width 14 height 14
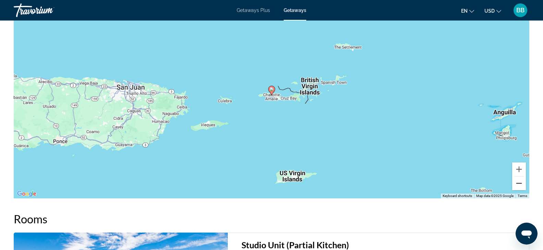
click at [518, 183] on button "Zoom out" at bounding box center [519, 184] width 14 height 14
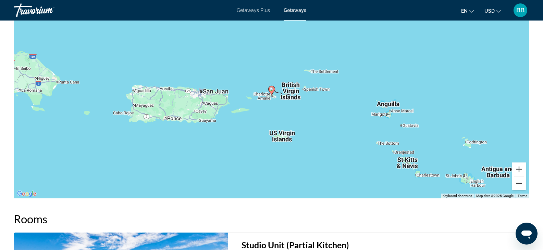
click at [519, 183] on button "Zoom out" at bounding box center [519, 184] width 14 height 14
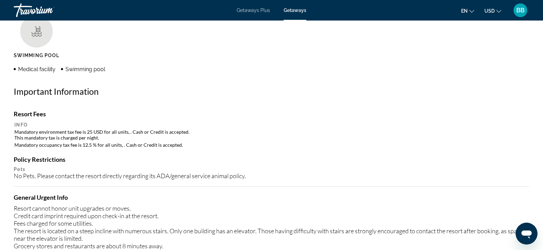
scroll to position [539, 0]
